Goal: Transaction & Acquisition: Obtain resource

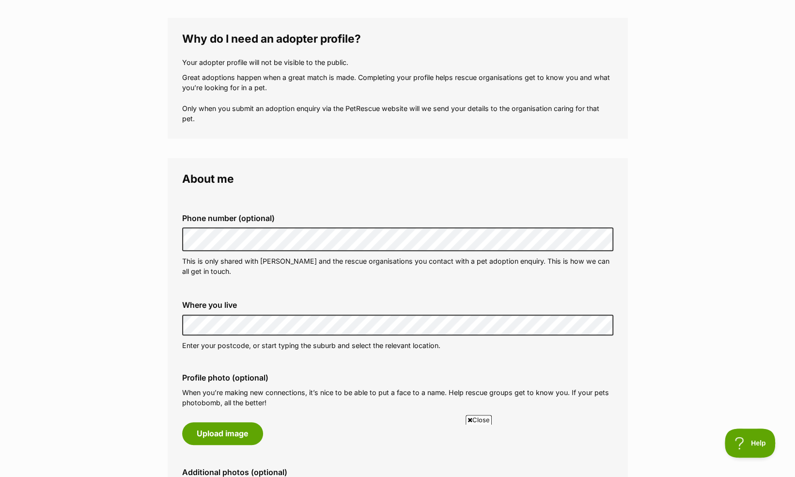
scroll to position [137, 0]
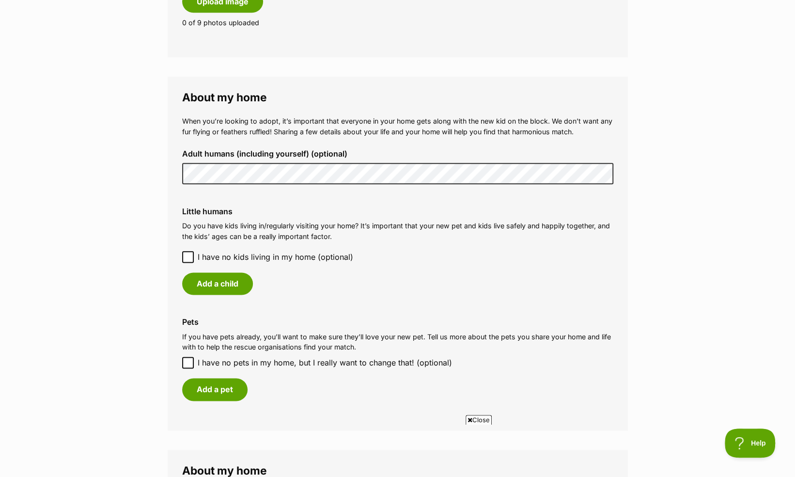
scroll to position [638, 0]
click at [225, 284] on button "Add a child" at bounding box center [217, 283] width 71 height 22
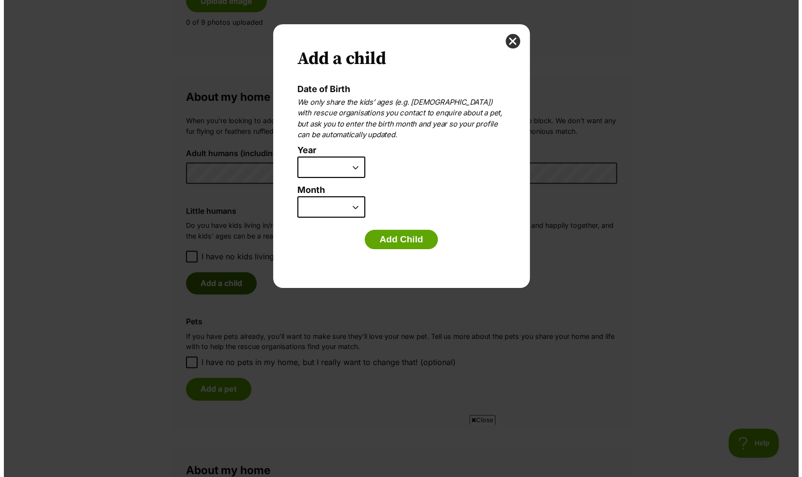
scroll to position [0, 0]
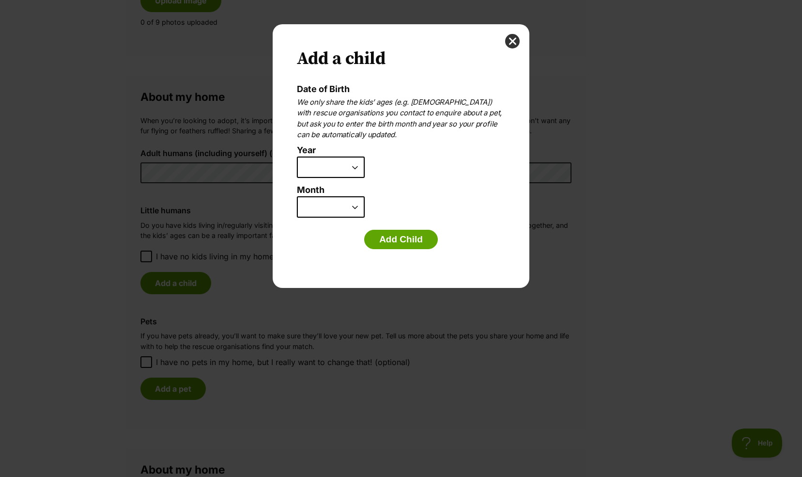
click at [356, 166] on select "2025 2024 2023 2022 2021 2020 2019 2018 2017 2016 2015 2014 2013 2012 2011 2010…" at bounding box center [331, 166] width 68 height 21
select select "2013"
click at [297, 156] on select "2025 2024 2023 2022 2021 2020 2019 2018 2017 2016 2015 2014 2013 2012 2011 2010…" at bounding box center [331, 166] width 68 height 21
click at [358, 209] on select "January February March April May June July August September October November De…" at bounding box center [331, 206] width 68 height 21
select select "12"
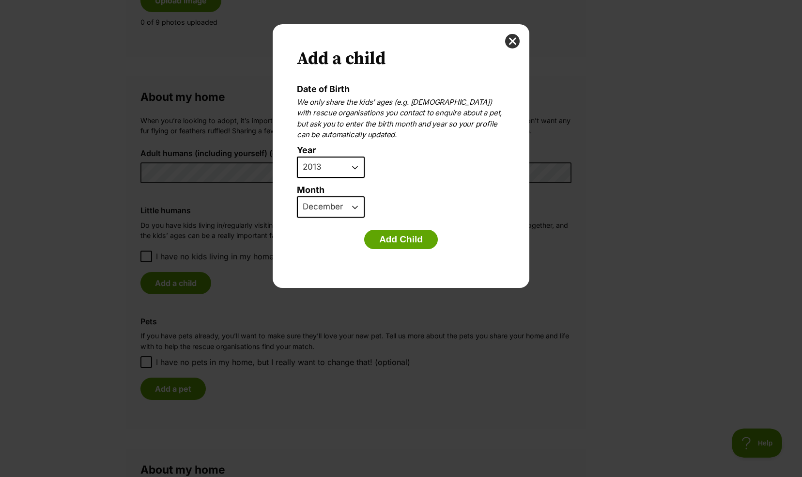
click at [297, 196] on select "January February March April May June July August September October November De…" at bounding box center [331, 206] width 68 height 21
click at [394, 238] on button "Add Child" at bounding box center [401, 239] width 74 height 19
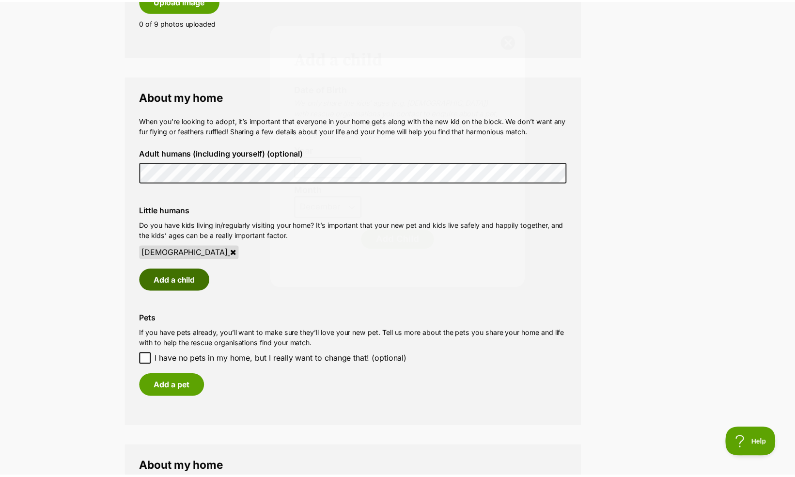
scroll to position [638, 0]
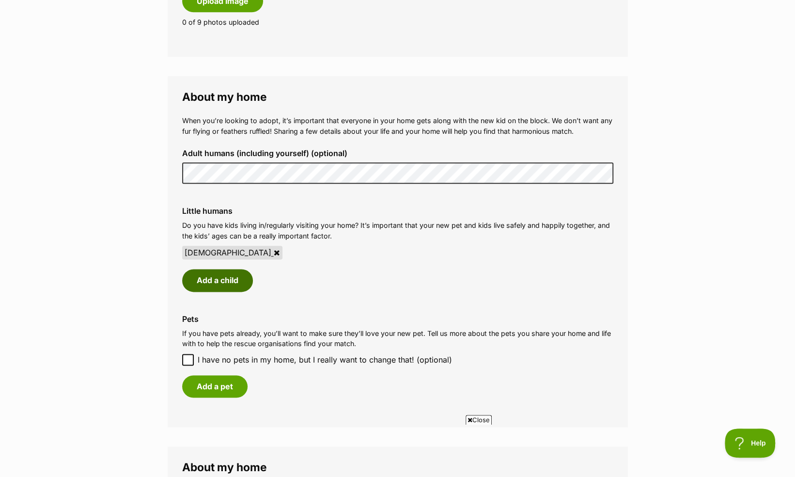
click at [231, 276] on button "Add a child" at bounding box center [217, 280] width 71 height 22
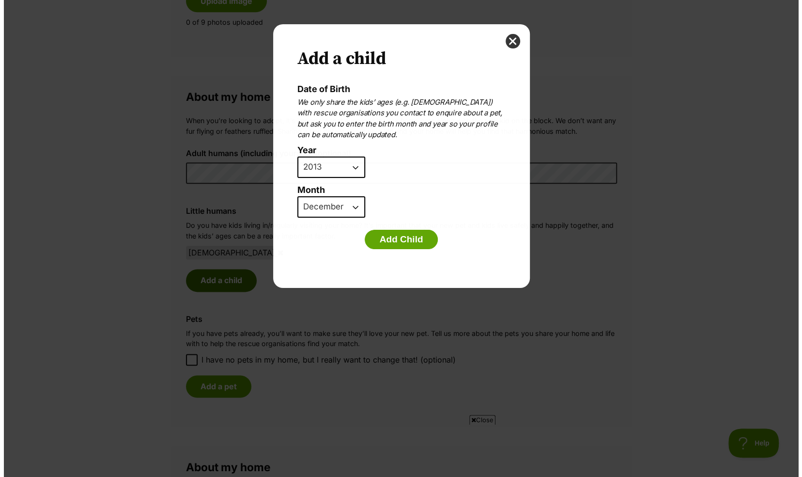
scroll to position [0, 0]
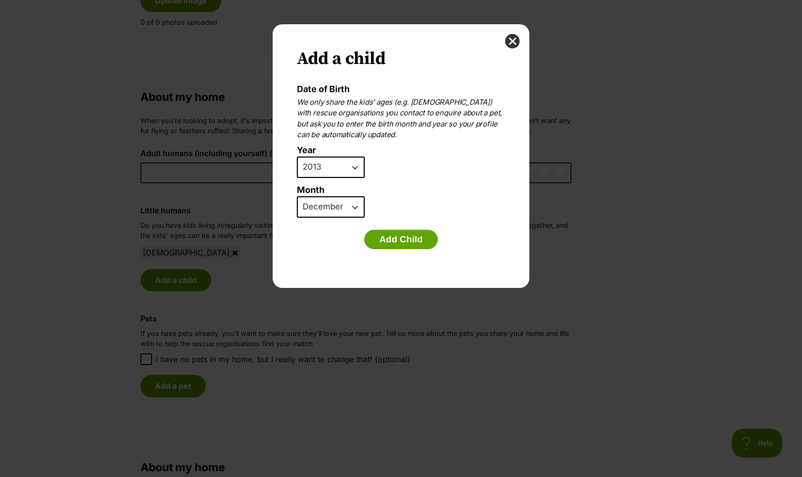
click at [352, 169] on select "2025 2024 2023 2022 2021 2020 2019 2018 2017 2016 2015 2014 2013 2012 2011 2010…" at bounding box center [331, 166] width 68 height 21
select select "2011"
click at [297, 156] on select "2025 2024 2023 2022 2021 2020 2019 2018 2017 2016 2015 2014 2013 2012 2011 2010…" at bounding box center [331, 166] width 68 height 21
click at [346, 206] on select "January February March April May June July August September October November De…" at bounding box center [331, 206] width 68 height 21
select select "2"
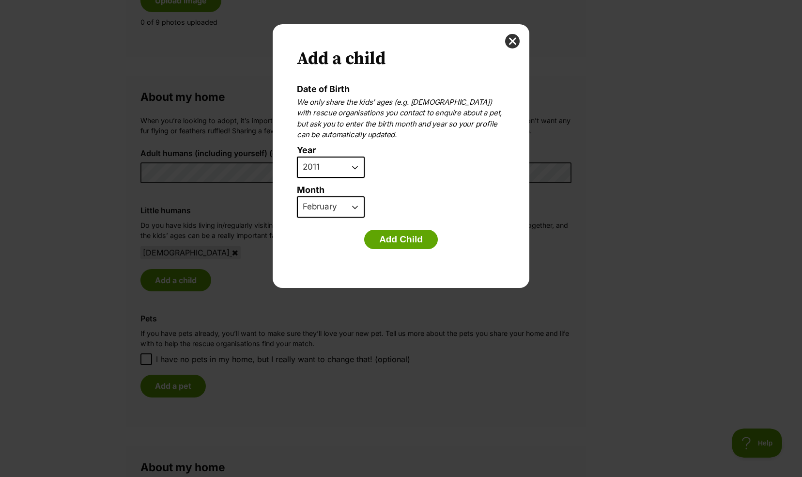
click at [297, 196] on select "January February March April May June July August September October November De…" at bounding box center [331, 206] width 68 height 21
click at [405, 243] on button "Add Child" at bounding box center [401, 239] width 74 height 19
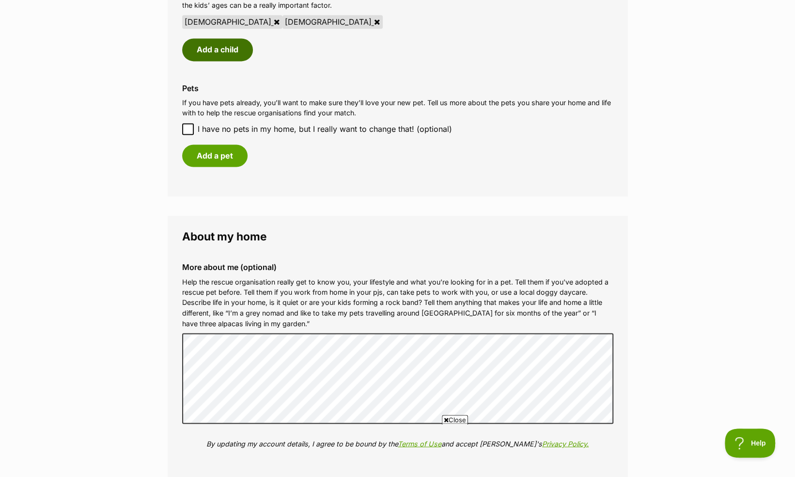
scroll to position [869, 0]
click at [223, 156] on button "Add a pet" at bounding box center [214, 155] width 65 height 22
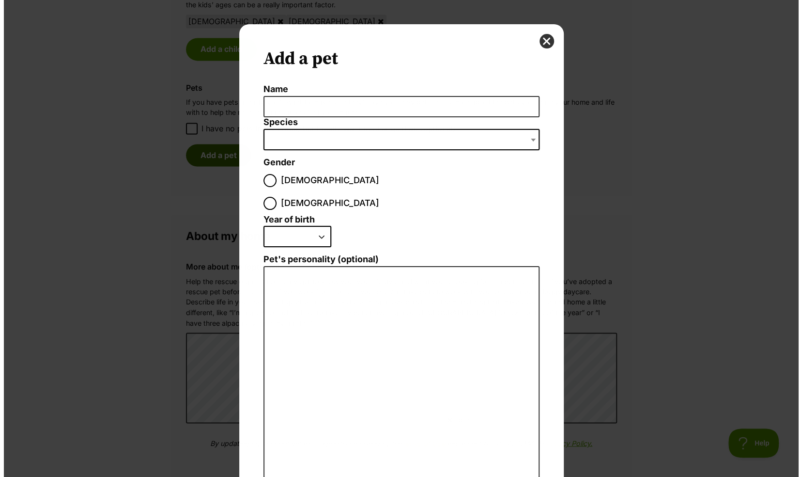
scroll to position [0, 0]
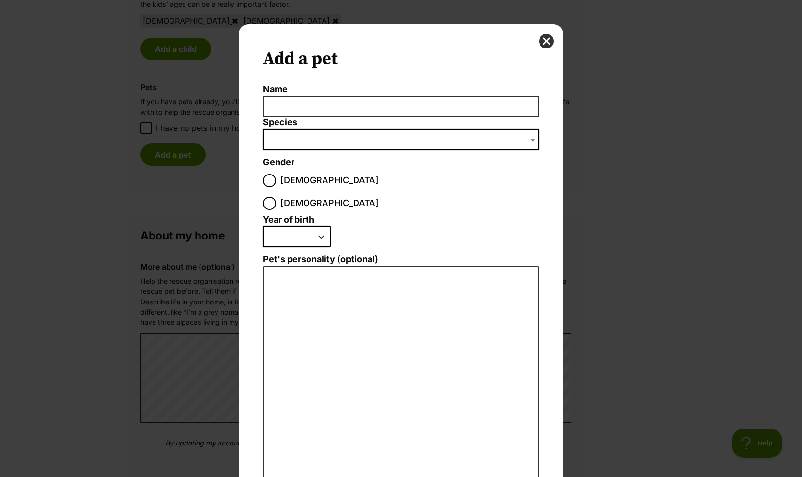
click at [346, 94] on li "Name" at bounding box center [401, 100] width 276 height 33
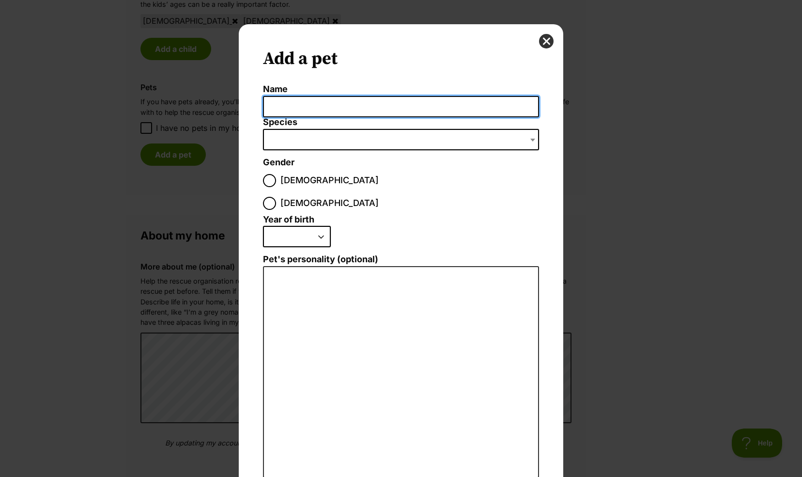
click at [342, 108] on input "Name" at bounding box center [401, 107] width 276 height 22
type input "Trixie"
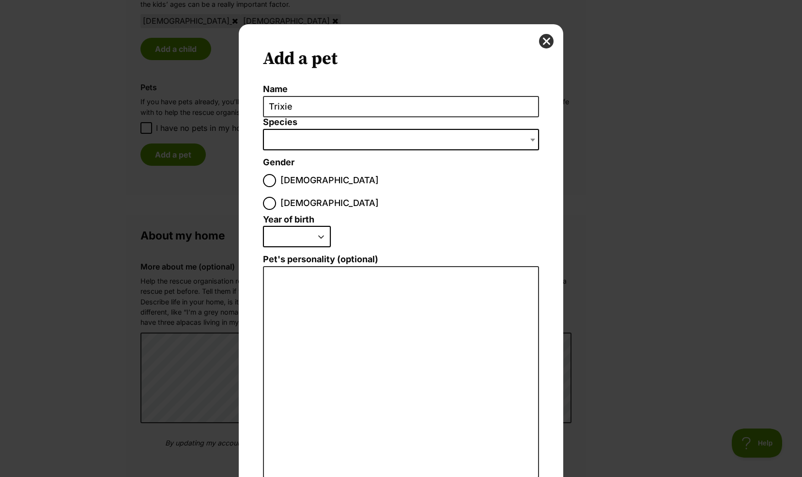
click at [333, 139] on span "Dialog Window - Close (Press escape to close)" at bounding box center [401, 139] width 276 height 21
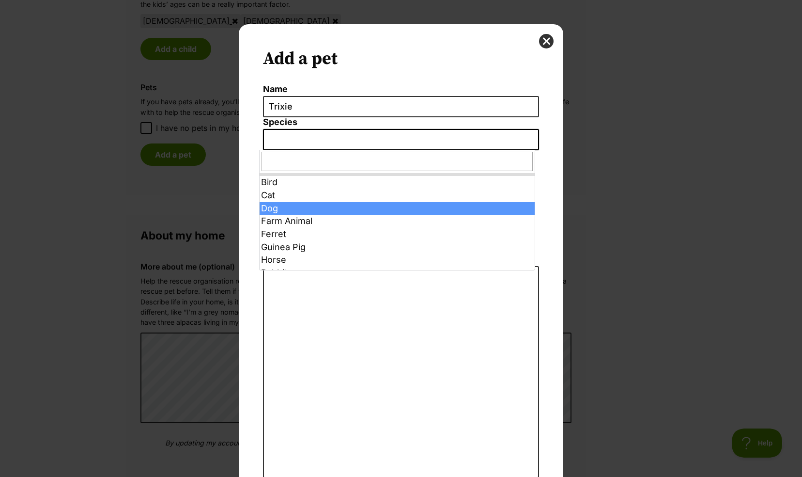
select select "1"
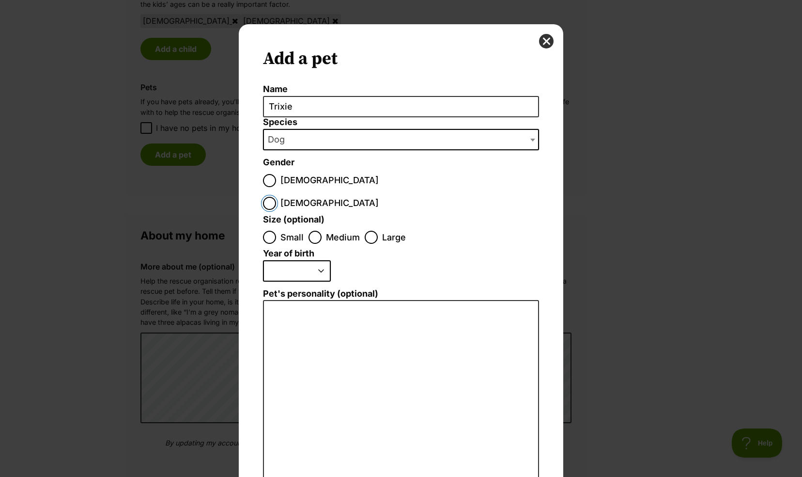
click at [276, 197] on input "Female" at bounding box center [269, 203] width 13 height 13
radio input "true"
click at [311, 231] on input "Medium" at bounding box center [315, 237] width 13 height 13
radio input "true"
click at [319, 260] on select "2025 2024 2023 2022 2021 2020 2019 2018 2017 2016 2015 2014 2013 2012 2011 2010…" at bounding box center [297, 270] width 68 height 21
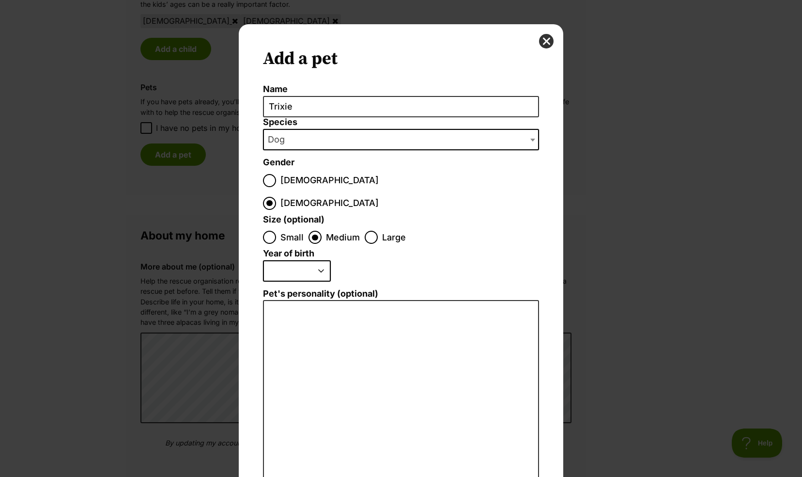
select select "2020"
click at [263, 260] on select "2025 2024 2023 2022 2021 2020 2019 2018 2017 2016 2015 2014 2013 2012 2011 2010…" at bounding box center [297, 270] width 68 height 21
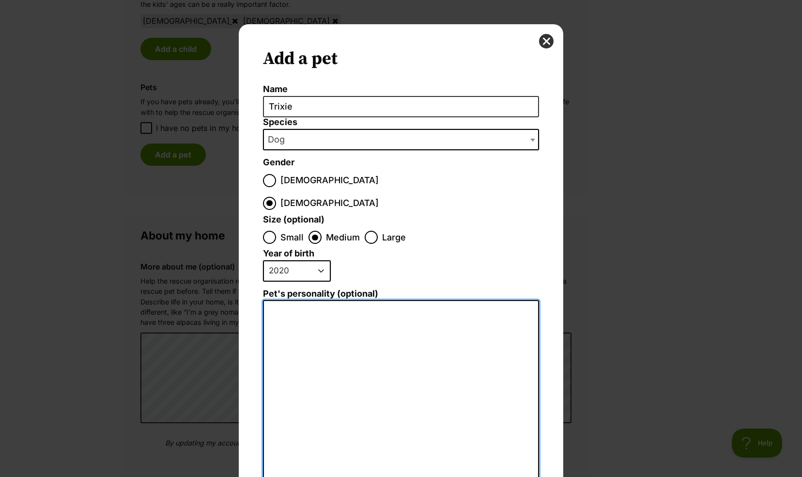
click at [339, 300] on textarea "Pet's personality (optional)" at bounding box center [401, 406] width 276 height 212
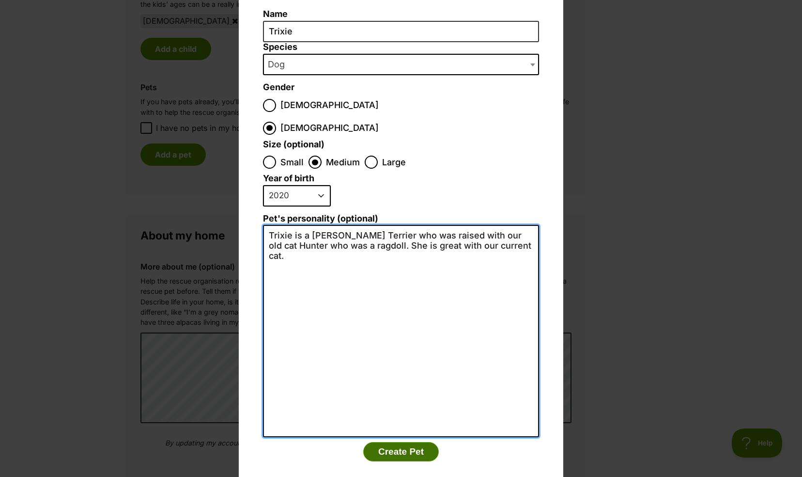
type textarea "Trixie is a Kerry Blue Terrier who was raised with our old cat Hunter who was a…"
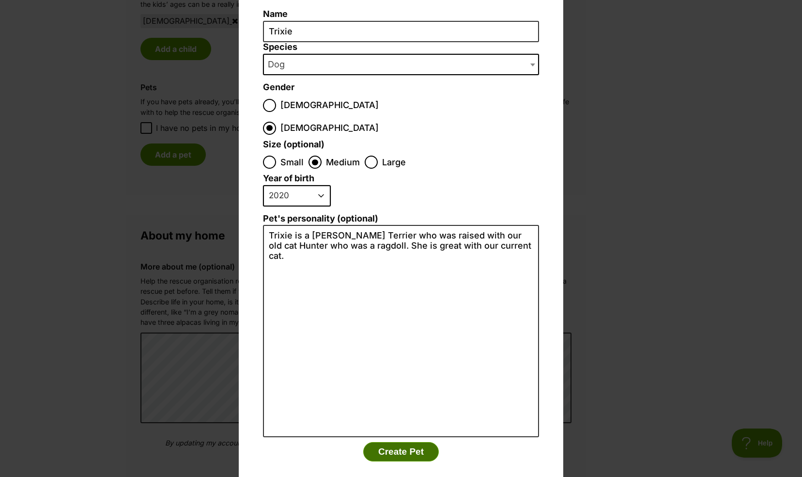
click at [387, 442] on button "Create Pet" at bounding box center [401, 451] width 76 height 19
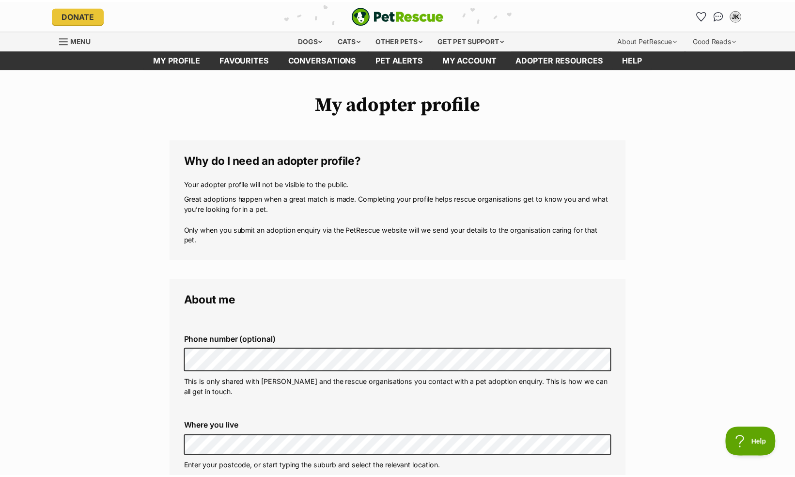
scroll to position [869, 0]
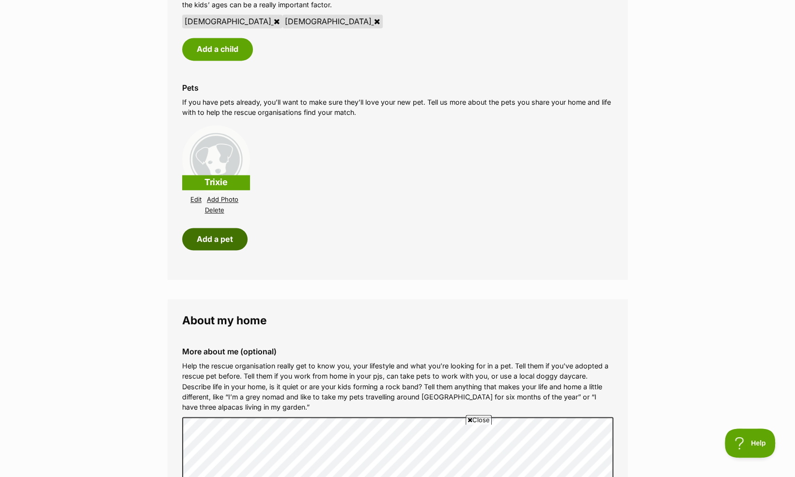
click at [221, 240] on button "Add a pet" at bounding box center [214, 239] width 65 height 22
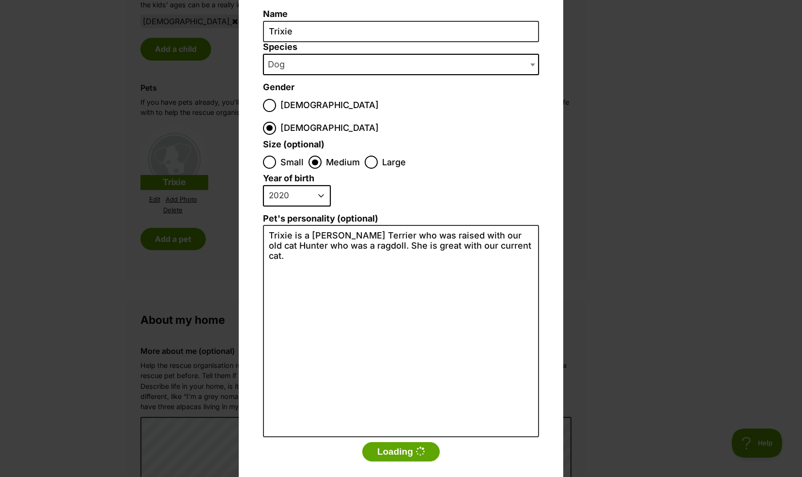
scroll to position [0, 0]
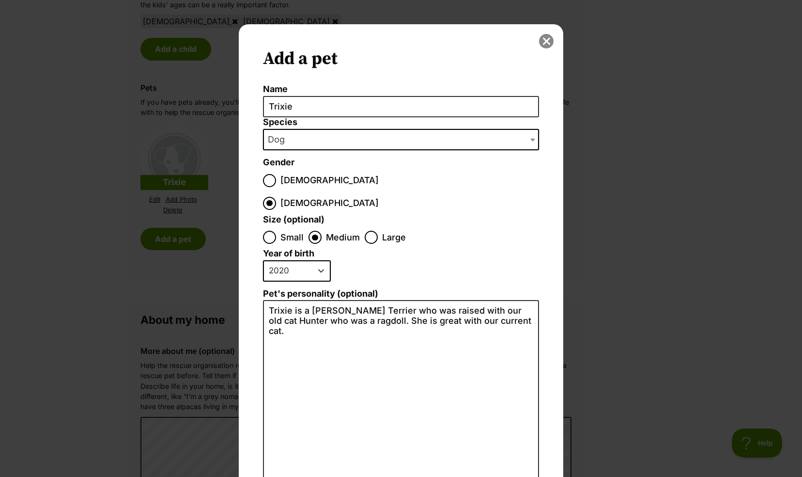
click at [542, 41] on button "close" at bounding box center [546, 41] width 15 height 15
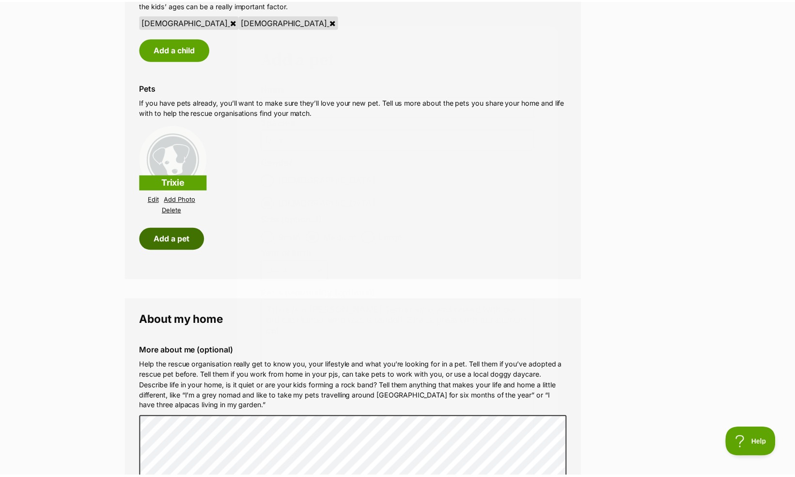
scroll to position [869, 0]
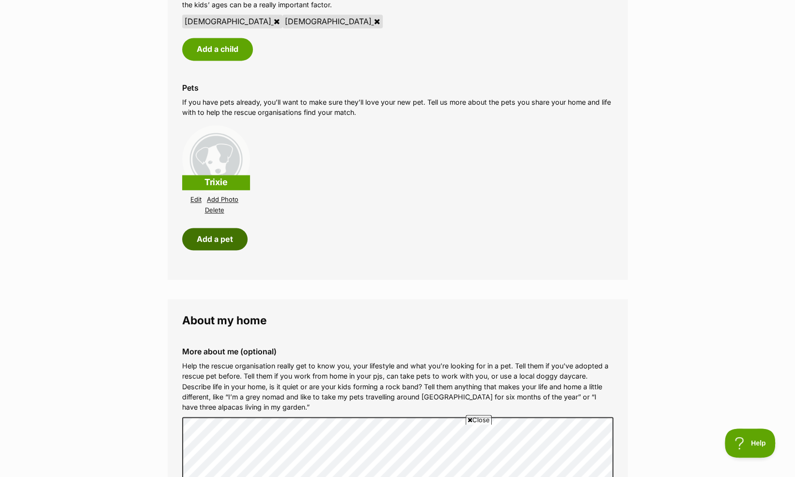
click at [212, 236] on button "Add a pet" at bounding box center [214, 239] width 65 height 22
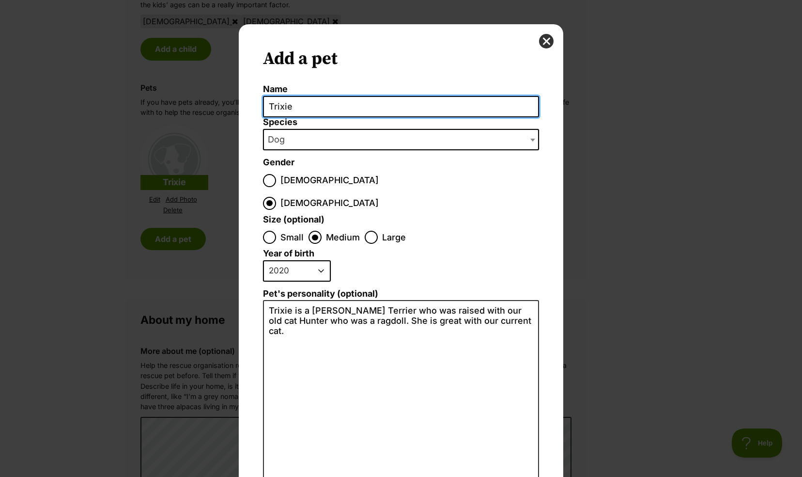
scroll to position [0, 0]
drag, startPoint x: 303, startPoint y: 109, endPoint x: 187, endPoint y: 110, distance: 116.2
click at [187, 110] on div "Add a pet Name Trixie Species Bird Cat Dog Farm Animal Ferret Guinea Pig Horse …" at bounding box center [401, 238] width 802 height 477
type input "Juliet"
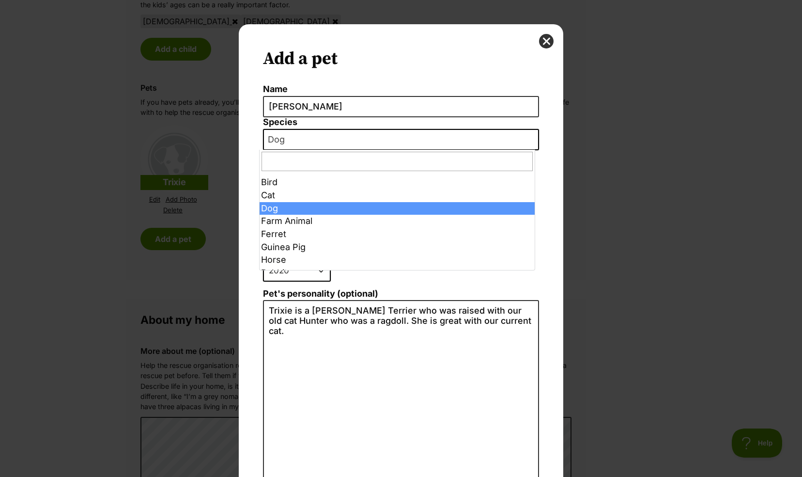
click at [292, 134] on span "Dog" at bounding box center [401, 139] width 276 height 21
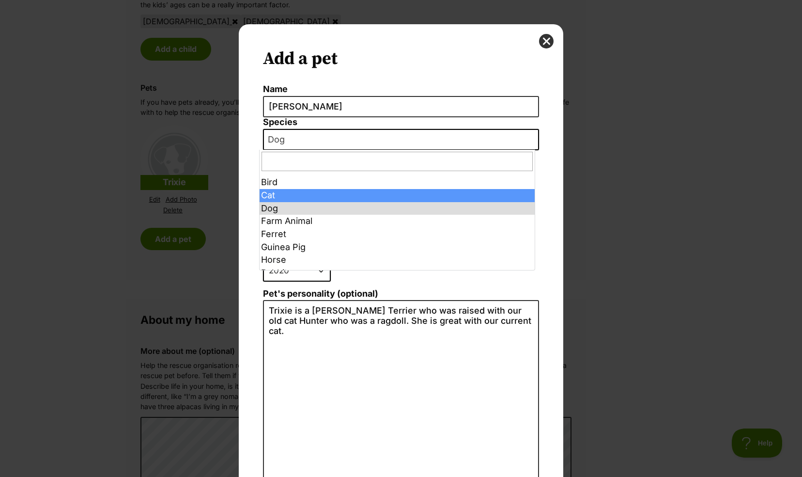
select select "2"
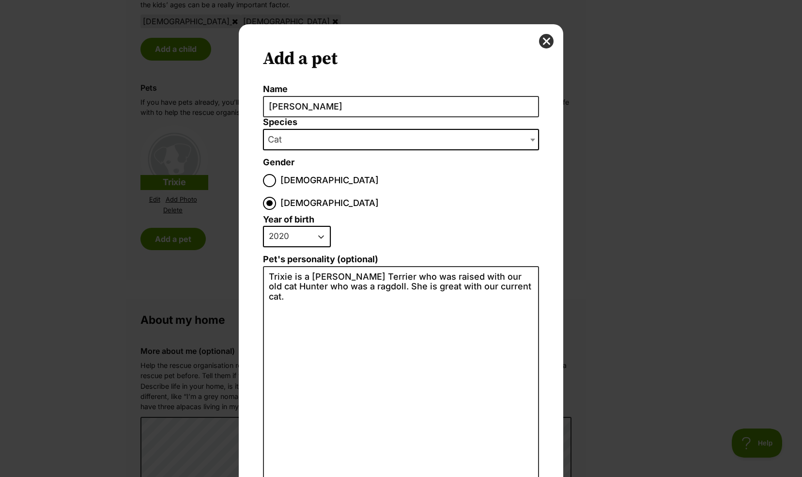
click at [317, 226] on select "2025 2024 2023 2022 2021 2020 2019 2018 2017 2016 2015 2014 2013 2012 2011 2010…" at bounding box center [297, 236] width 68 height 21
select select "2023"
click at [263, 226] on select "2025 2024 2023 2022 2021 2020 2019 2018 2017 2016 2015 2014 2013 2012 2011 2010…" at bounding box center [297, 236] width 68 height 21
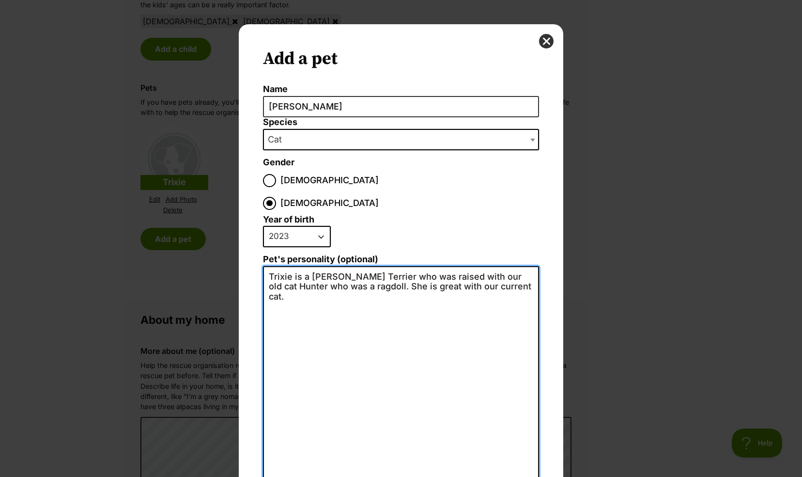
drag, startPoint x: 519, startPoint y: 264, endPoint x: 231, endPoint y: 244, distance: 289.4
click at [231, 244] on div "Add a pet Name Juliet Species Bird Cat Dog Farm Animal Ferret Guinea Pig Horse …" at bounding box center [400, 238] width 339 height 428
click at [338, 266] on textarea "Jules is a rescue cat" at bounding box center [401, 372] width 276 height 212
click at [405, 266] on textarea "Jules is a rescue Tabby cat" at bounding box center [401, 372] width 276 height 212
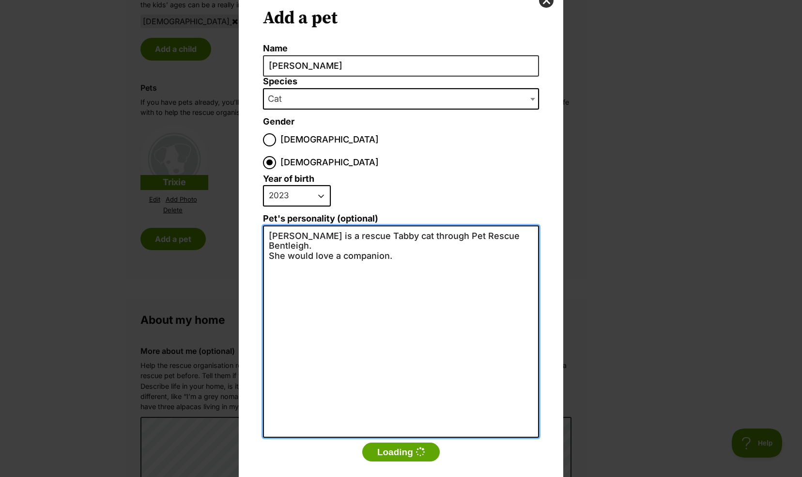
scroll to position [40, 0]
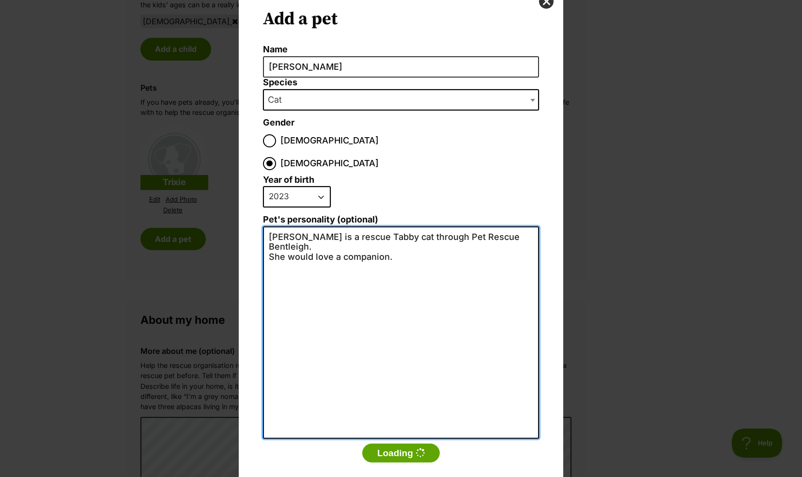
type textarea "Jules is a rescue Tabby cat through Pet Rescue Bentleigh. She would love a comp…"
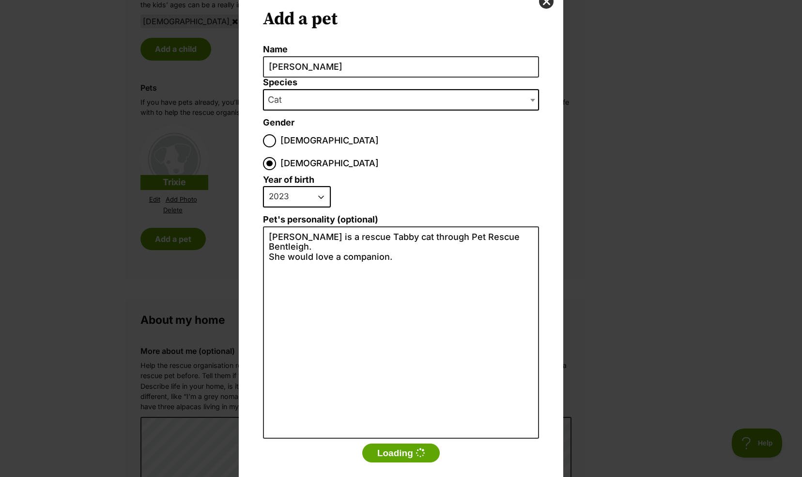
click at [314, 186] on select "2025 2024 2023 2022 2021 2020 2019 2018 2017 2016 2015 2014 2013 2012 2011 2010…" at bounding box center [297, 196] width 68 height 21
select select "2022"
click at [263, 186] on select "2025 2024 2023 2022 2021 2020 2019 2018 2017 2016 2015 2014 2013 2012 2011 2010…" at bounding box center [297, 196] width 68 height 21
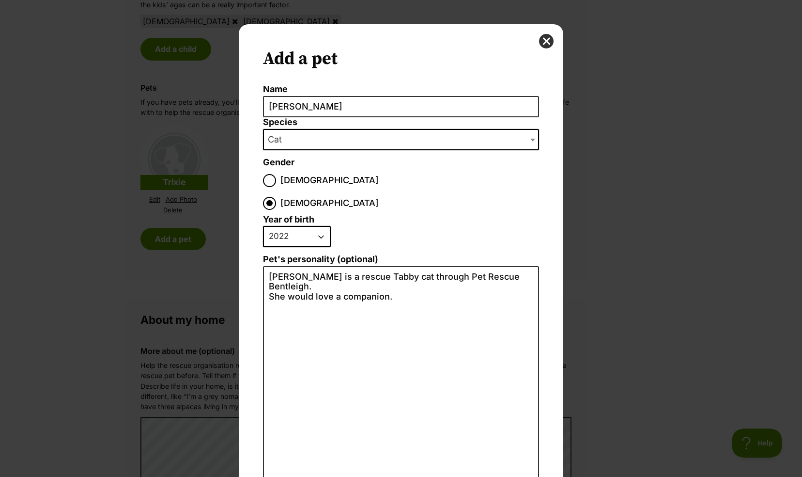
scroll to position [41, 0]
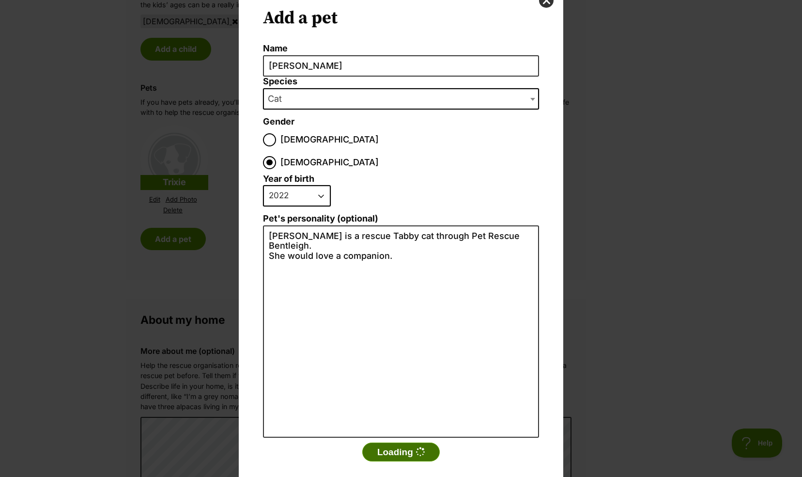
click at [384, 442] on button "Loading" at bounding box center [400, 451] width 77 height 19
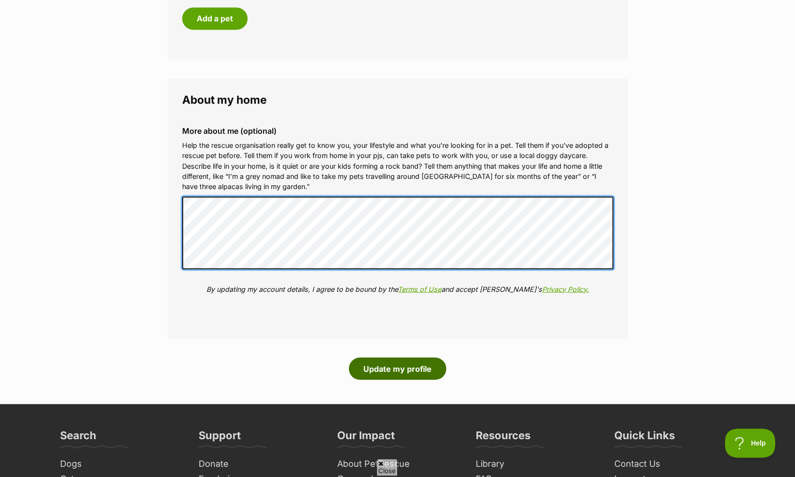
scroll to position [0, 0]
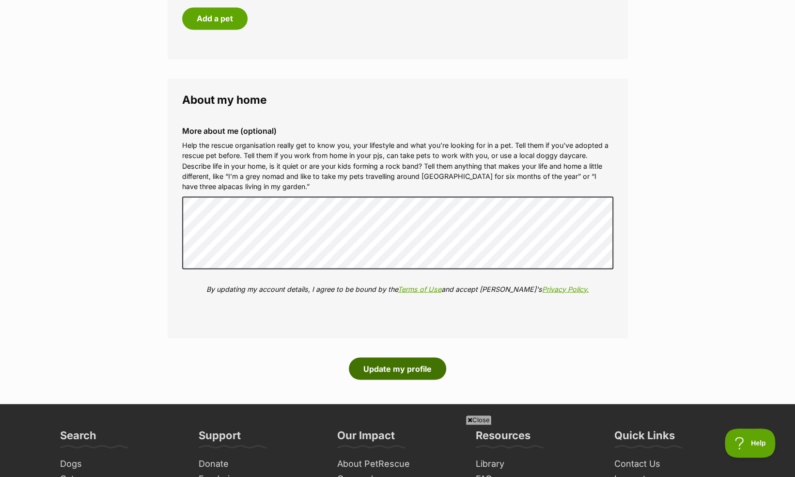
click at [403, 368] on button "Update my profile" at bounding box center [397, 368] width 97 height 22
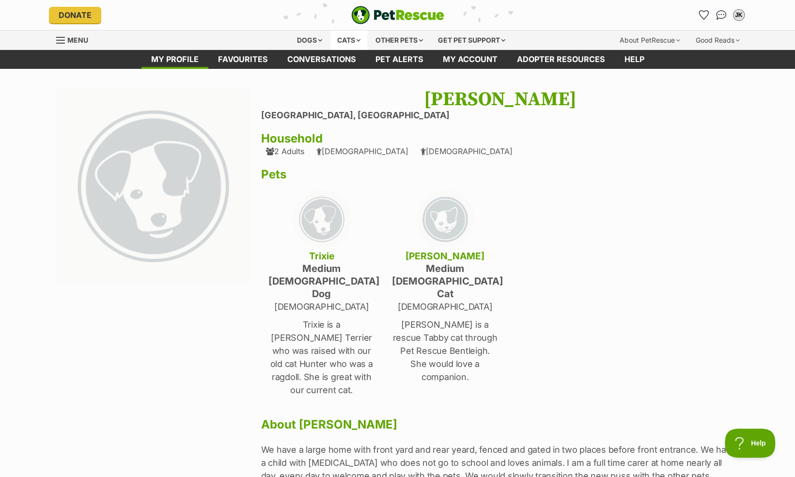
click at [357, 39] on div "Cats" at bounding box center [348, 40] width 37 height 19
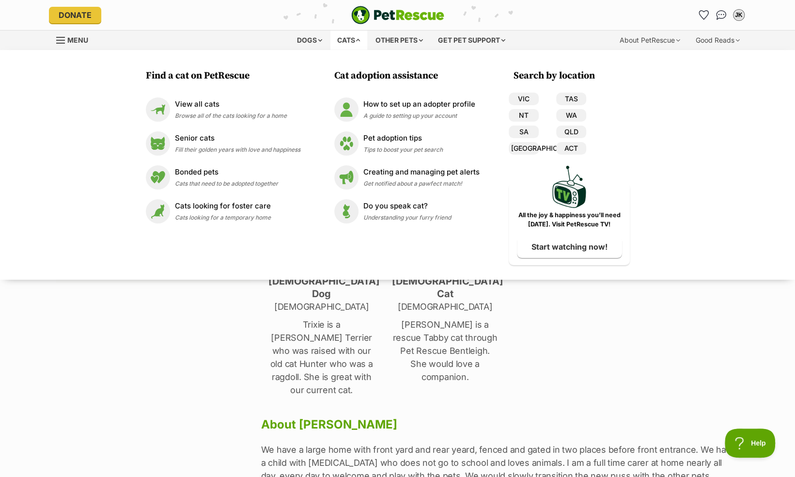
click at [708, 90] on div "Find a cat on PetRescue View all cats Browse all of the cats looking for a home…" at bounding box center [397, 165] width 795 height 230
click at [170, 329] on div "Next Prev 1" at bounding box center [158, 290] width 205 height 405
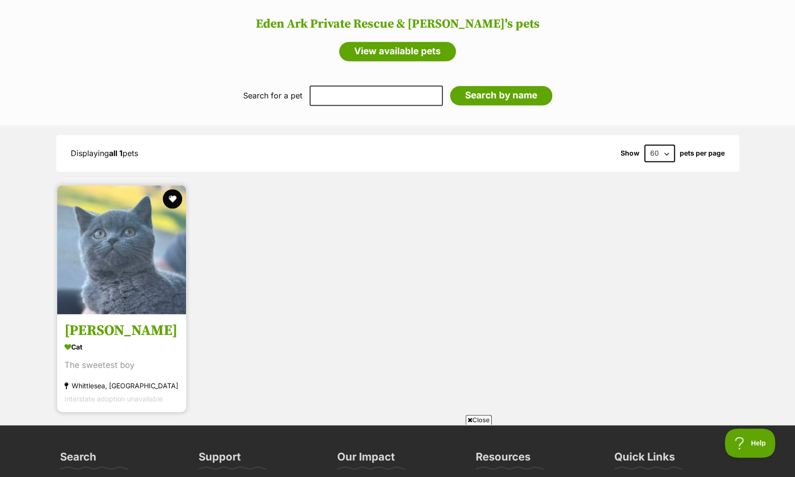
click at [108, 275] on img at bounding box center [121, 249] width 129 height 129
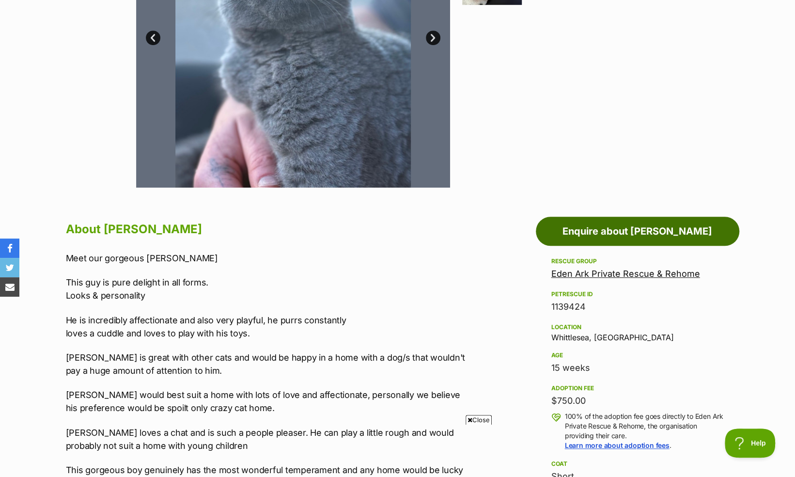
click at [633, 229] on link "Enquire about [PERSON_NAME]" at bounding box center [637, 230] width 203 height 29
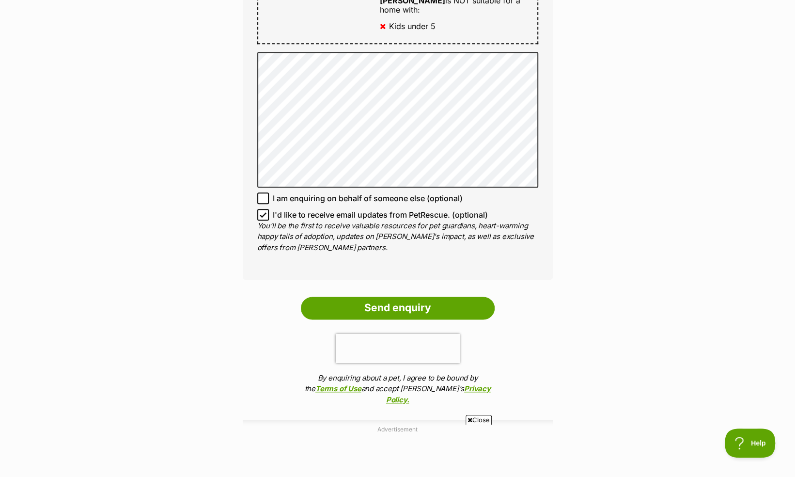
scroll to position [629, 0]
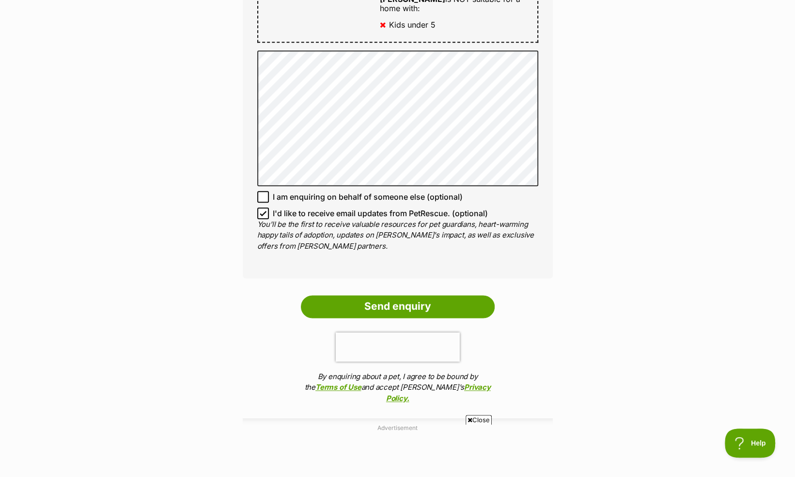
click at [262, 211] on icon at bounding box center [263, 213] width 6 height 4
click at [262, 207] on input "I'd like to receive email updates from PetRescue. (optional)" at bounding box center [263, 213] width 12 height 12
checkbox input "false"
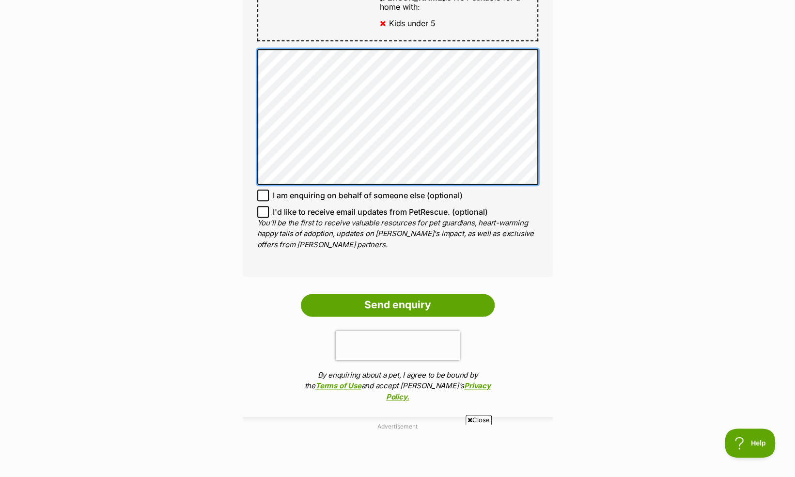
scroll to position [643, 0]
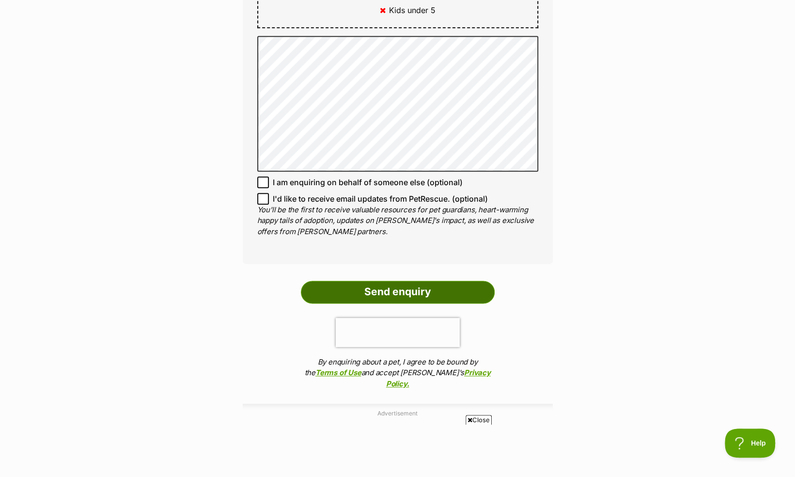
click at [378, 280] on input "Send enquiry" at bounding box center [398, 291] width 194 height 22
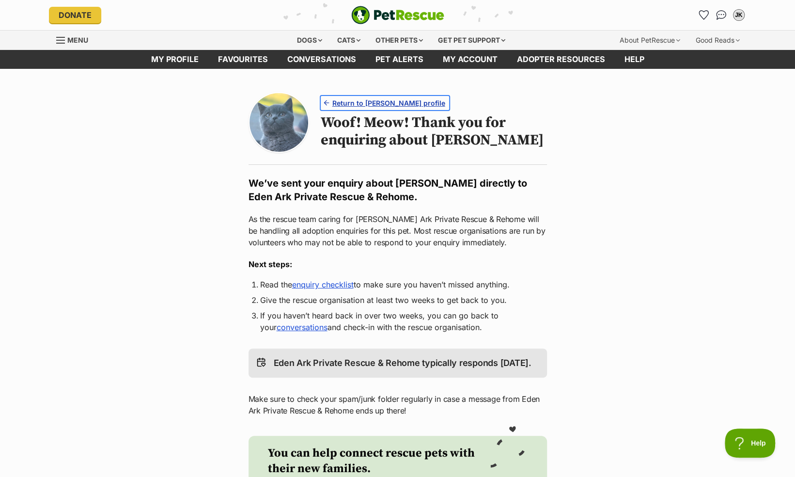
click at [374, 102] on span "Return to [PERSON_NAME] profile" at bounding box center [388, 103] width 113 height 10
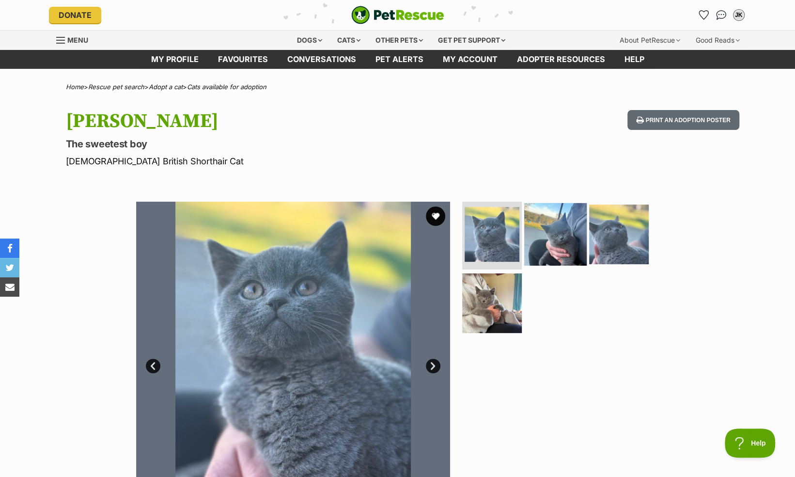
click at [564, 255] on img at bounding box center [555, 234] width 62 height 62
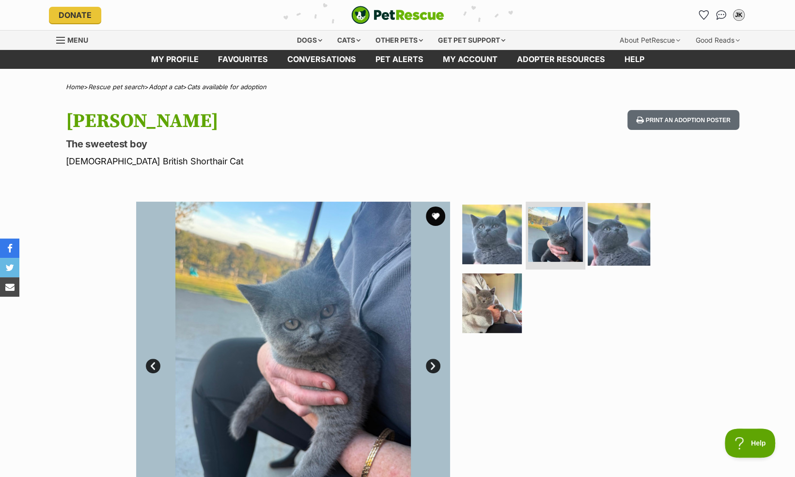
click at [591, 253] on img at bounding box center [618, 234] width 62 height 62
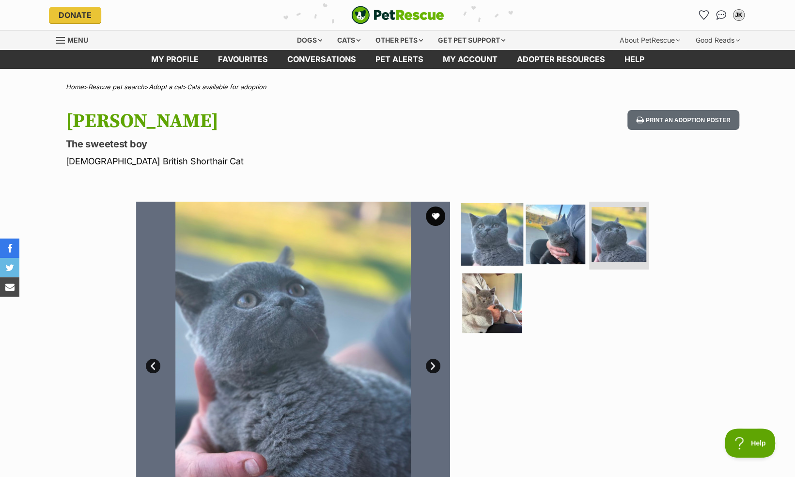
click at [480, 241] on img at bounding box center [492, 234] width 62 height 62
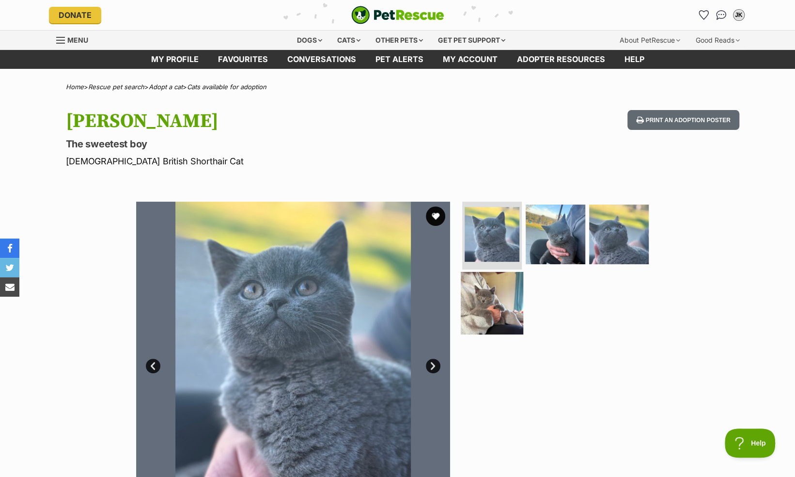
click at [486, 308] on img at bounding box center [492, 302] width 62 height 62
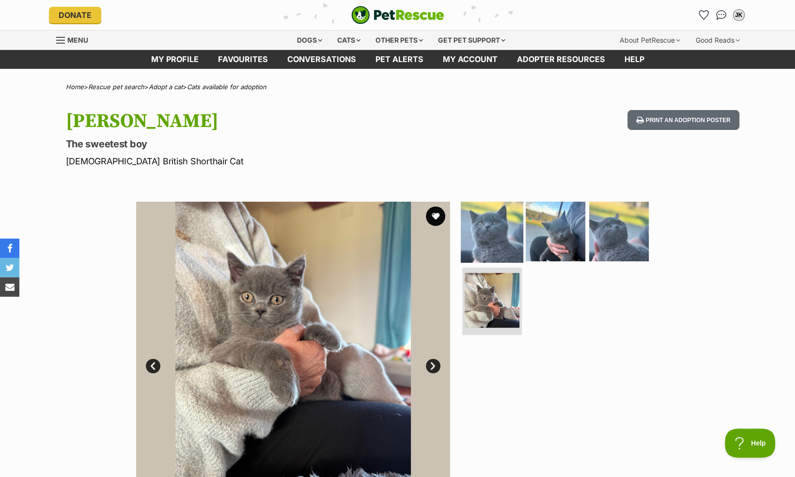
click at [484, 236] on img at bounding box center [492, 231] width 62 height 62
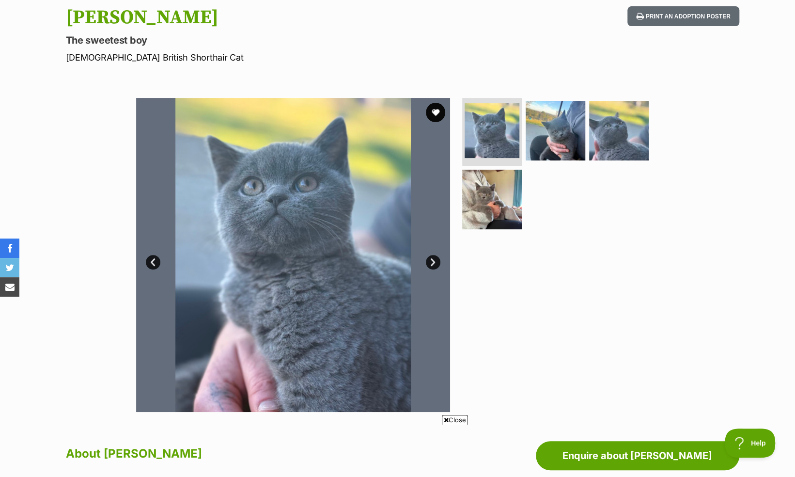
scroll to position [105, 0]
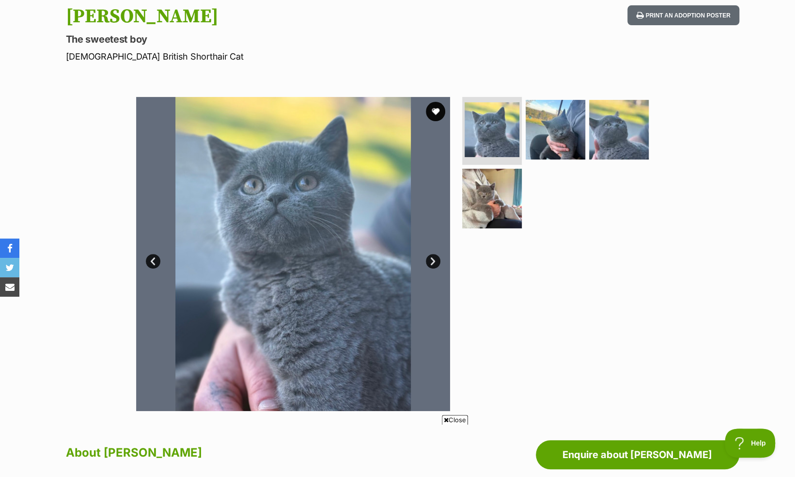
click at [624, 318] on div at bounding box center [559, 254] width 199 height 314
